Goal: Task Accomplishment & Management: Manage account settings

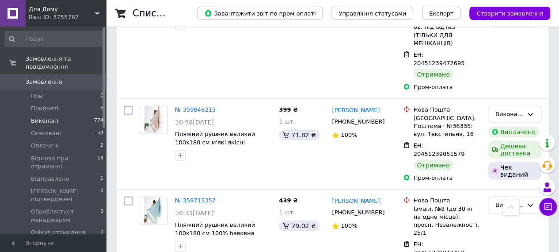
scroll to position [973, 0]
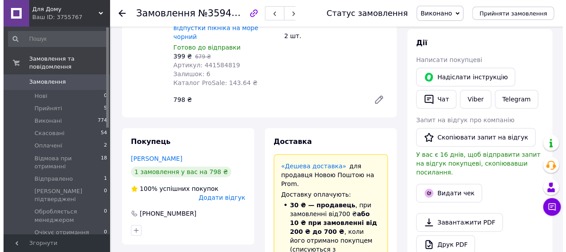
scroll to position [133, 0]
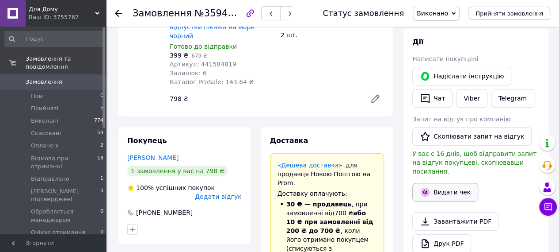
click at [455, 183] on button "Видати чек" at bounding box center [446, 192] width 66 height 19
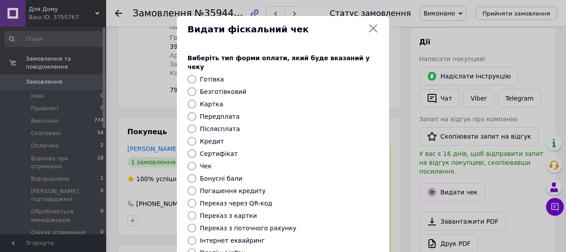
click at [226, 88] on label "Безготівковий" at bounding box center [223, 91] width 46 height 7
click at [196, 87] on input "Безготівковий" at bounding box center [192, 91] width 9 height 9
radio input "true"
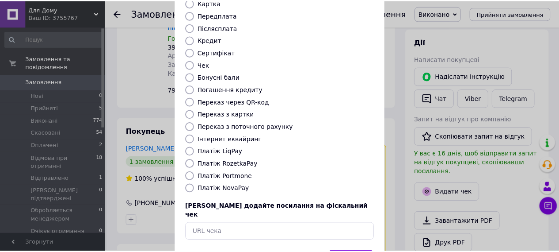
scroll to position [127, 0]
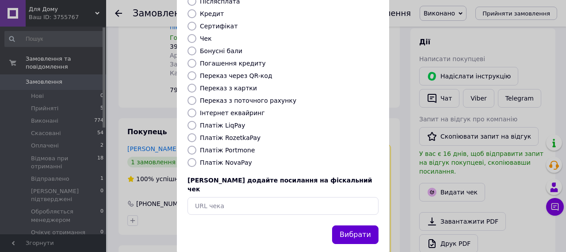
click at [363, 225] on button "Вибрати" at bounding box center [355, 234] width 46 height 19
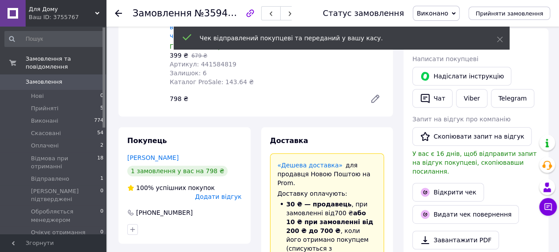
click at [120, 10] on icon at bounding box center [118, 13] width 7 height 7
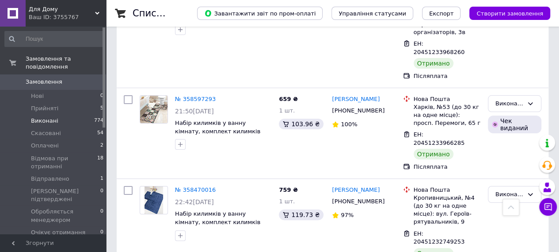
scroll to position [1680, 0]
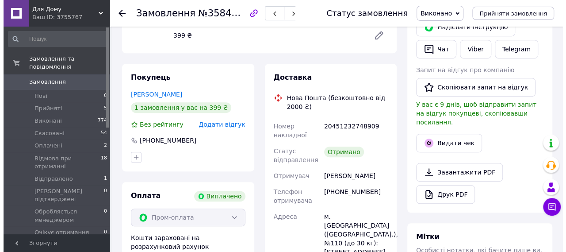
scroll to position [119, 0]
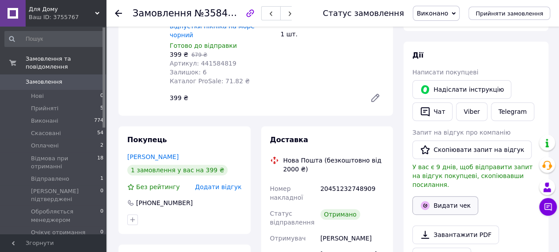
click at [441, 196] on button "Видати чек" at bounding box center [446, 205] width 66 height 19
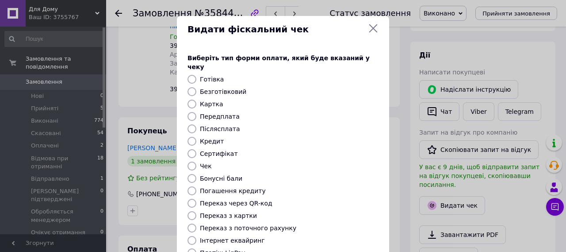
click at [196, 87] on div at bounding box center [192, 91] width 12 height 9
click at [191, 87] on input "Безготівковий" at bounding box center [192, 91] width 9 height 9
radio input "true"
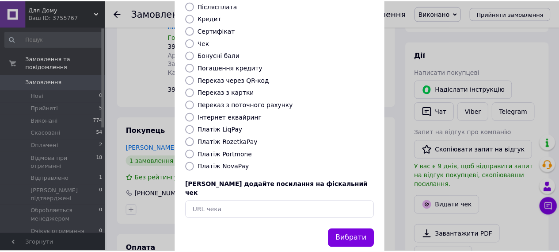
scroll to position [127, 0]
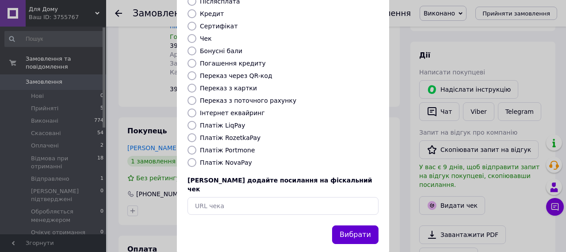
click at [352, 225] on button "Вибрати" at bounding box center [355, 234] width 46 height 19
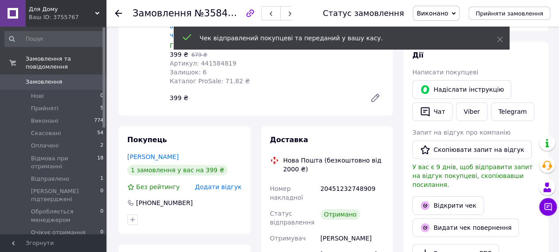
click at [123, 11] on div at bounding box center [124, 13] width 18 height 27
click at [119, 13] on use at bounding box center [118, 13] width 7 height 7
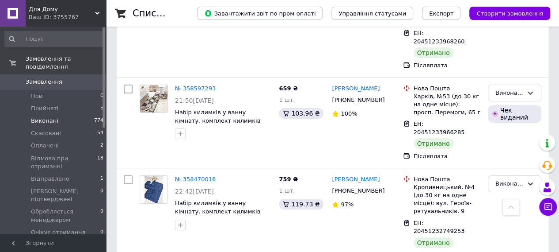
scroll to position [1718, 0]
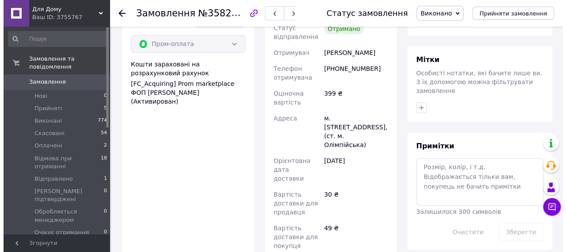
scroll to position [247, 0]
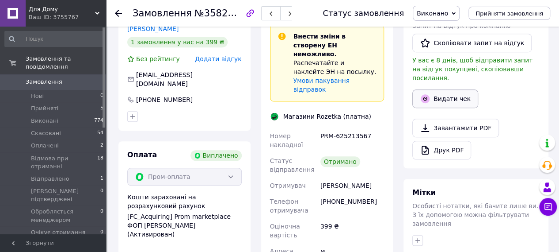
click at [448, 89] on button "Видати чек" at bounding box center [446, 98] width 66 height 19
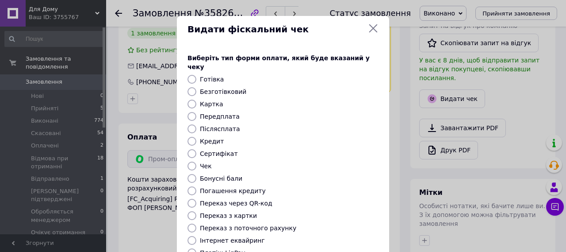
click at [206, 88] on label "Безготівковий" at bounding box center [223, 91] width 46 height 7
click at [196, 87] on input "Безготівковий" at bounding box center [192, 91] width 9 height 9
radio input "true"
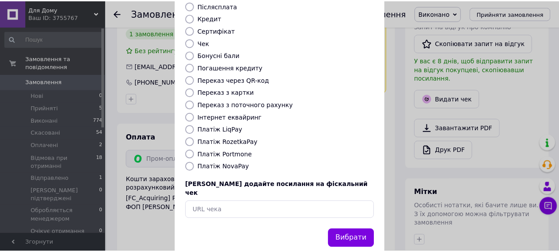
scroll to position [127, 0]
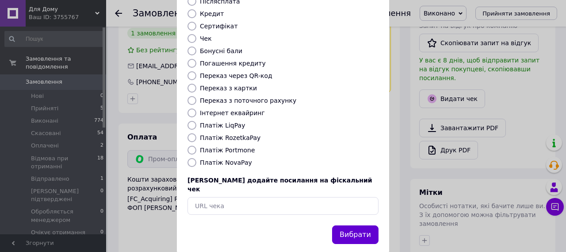
click at [360, 225] on button "Вибрати" at bounding box center [355, 234] width 46 height 19
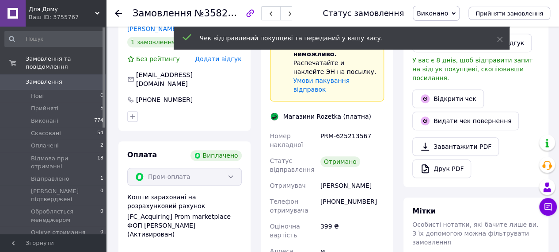
click at [115, 15] on div "Замовлення №358265475 Статус замовлення [PERSON_NAME] Скасовано Оплачено Відмов…" at bounding box center [332, 13] width 453 height 27
click at [119, 13] on use at bounding box center [118, 13] width 7 height 7
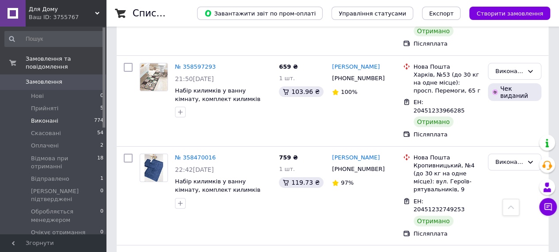
scroll to position [1718, 0]
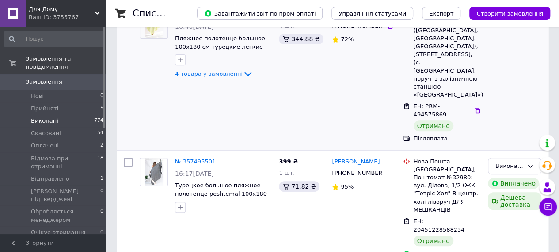
scroll to position [177, 0]
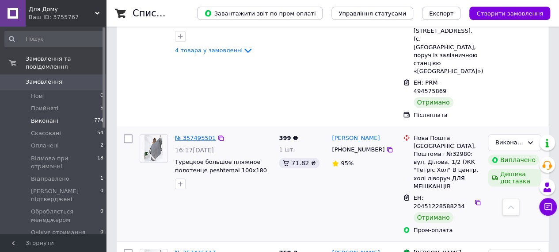
click at [195, 134] on link "№ 357495501" at bounding box center [195, 137] width 41 height 7
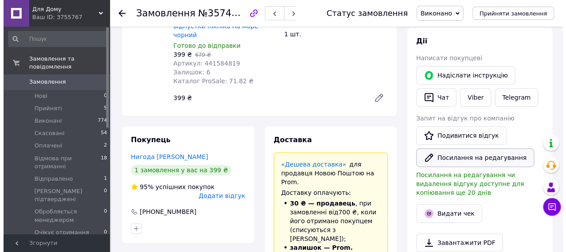
scroll to position [177, 0]
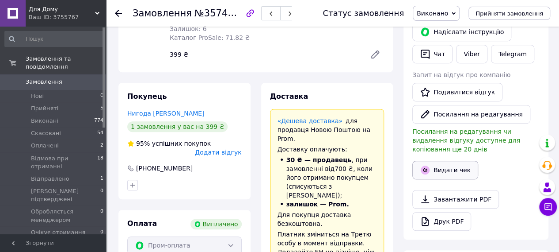
click at [445, 161] on button "Видати чек" at bounding box center [446, 170] width 66 height 19
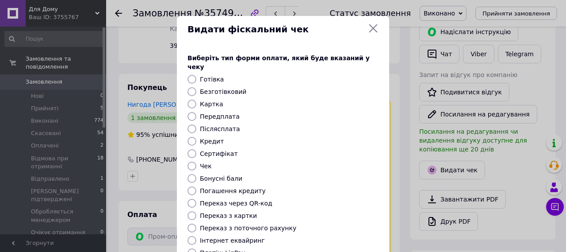
click at [210, 88] on label "Безготівковий" at bounding box center [223, 91] width 46 height 7
click at [196, 87] on input "Безготівковий" at bounding box center [192, 91] width 9 height 9
radio input "true"
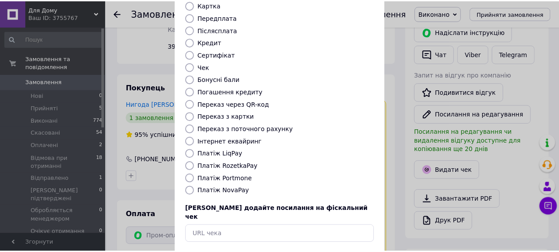
scroll to position [127, 0]
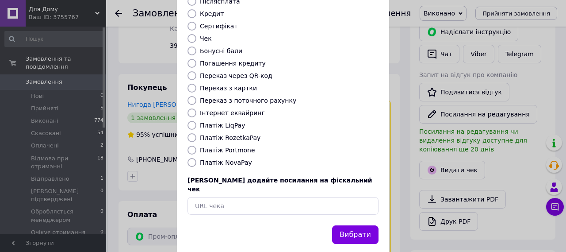
click at [352, 225] on button "Вибрати" at bounding box center [355, 234] width 46 height 19
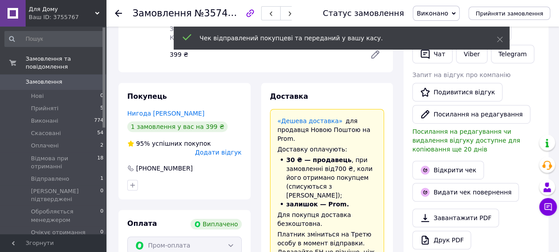
click at [119, 12] on icon at bounding box center [118, 13] width 7 height 7
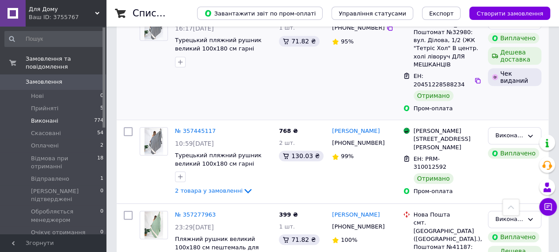
scroll to position [310, 0]
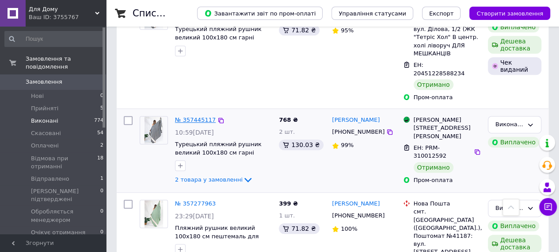
click at [204, 116] on link "№ 357445117" at bounding box center [195, 119] width 41 height 7
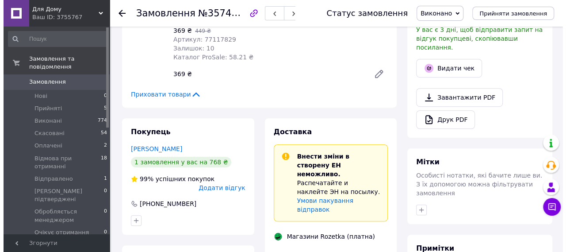
scroll to position [177, 0]
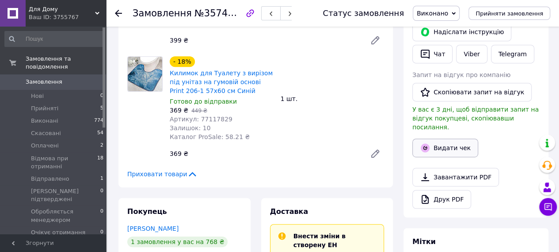
click at [455, 138] on button "Видати чек" at bounding box center [446, 147] width 66 height 19
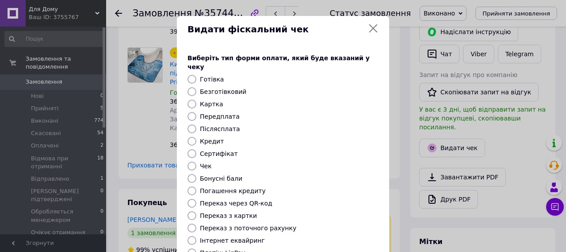
click at [224, 88] on label "Безготівковий" at bounding box center [223, 91] width 46 height 7
click at [196, 87] on input "Безготівковий" at bounding box center [192, 91] width 9 height 9
radio input "true"
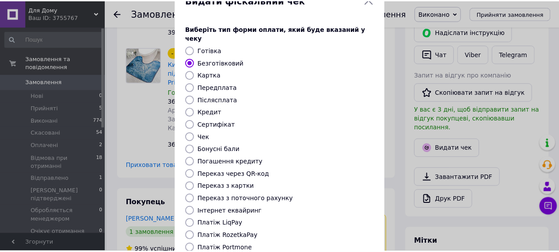
scroll to position [0, 0]
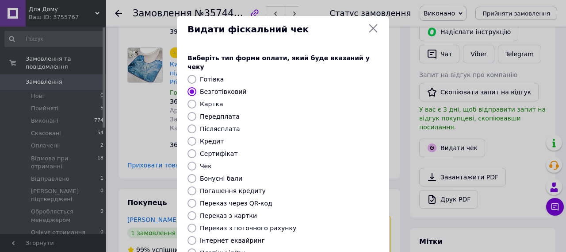
click at [371, 27] on icon at bounding box center [373, 28] width 11 height 11
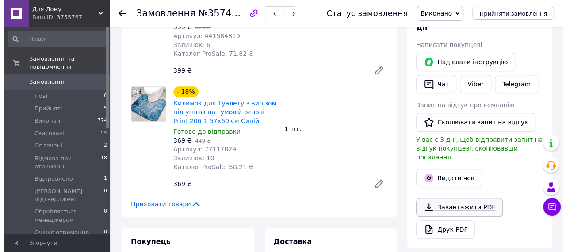
scroll to position [177, 0]
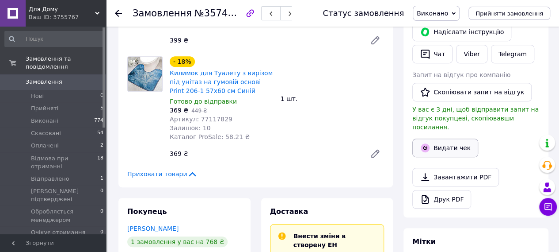
click at [430, 142] on icon "button" at bounding box center [425, 147] width 11 height 11
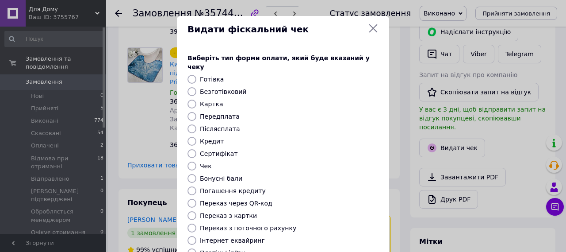
click at [217, 88] on label "Безготівковий" at bounding box center [223, 91] width 46 height 7
click at [196, 87] on input "Безготівковий" at bounding box center [192, 91] width 9 height 9
radio input "true"
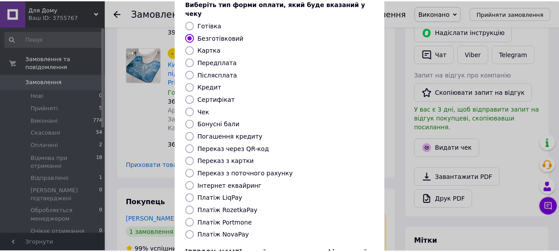
scroll to position [127, 0]
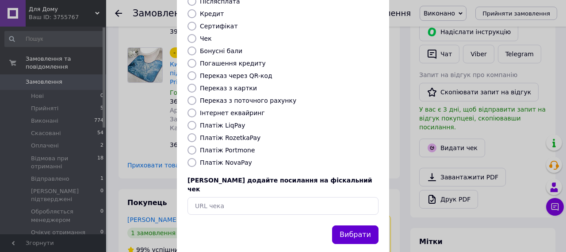
click at [356, 225] on button "Вибрати" at bounding box center [355, 234] width 46 height 19
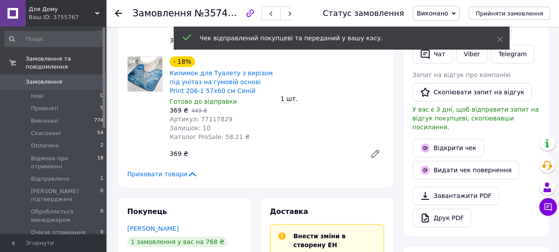
click at [120, 15] on icon at bounding box center [118, 13] width 7 height 7
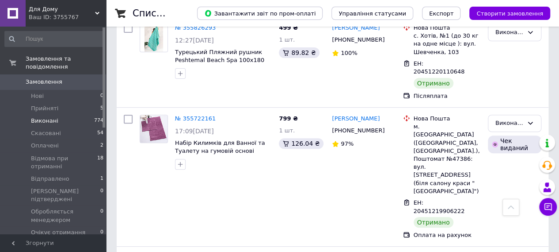
scroll to position [1775, 0]
click at [68, 90] on li "Нові 0" at bounding box center [54, 96] width 109 height 12
